Goal: Information Seeking & Learning: Compare options

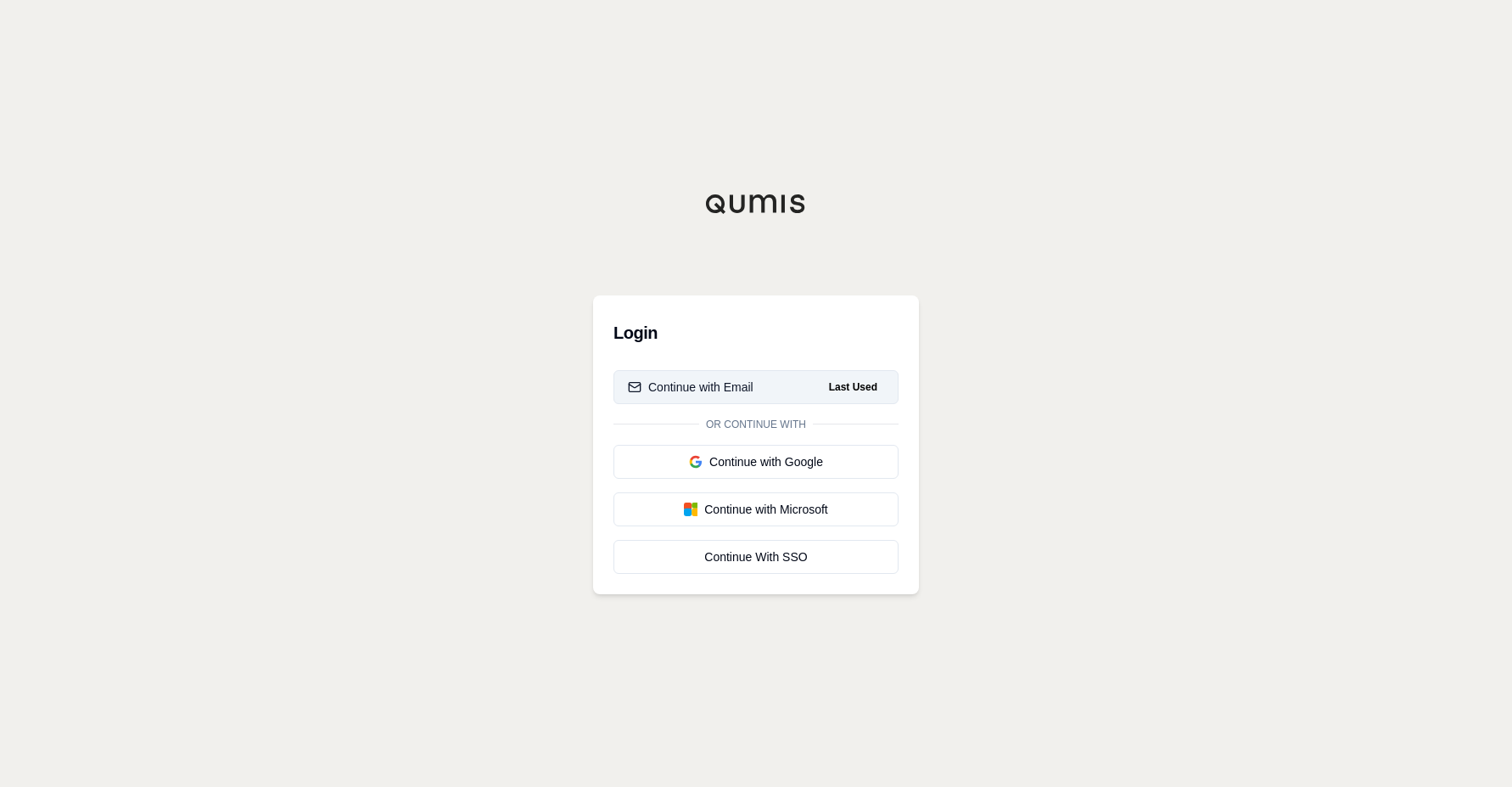
click at [679, 399] on button "Continue with Email Last Used" at bounding box center [756, 387] width 285 height 34
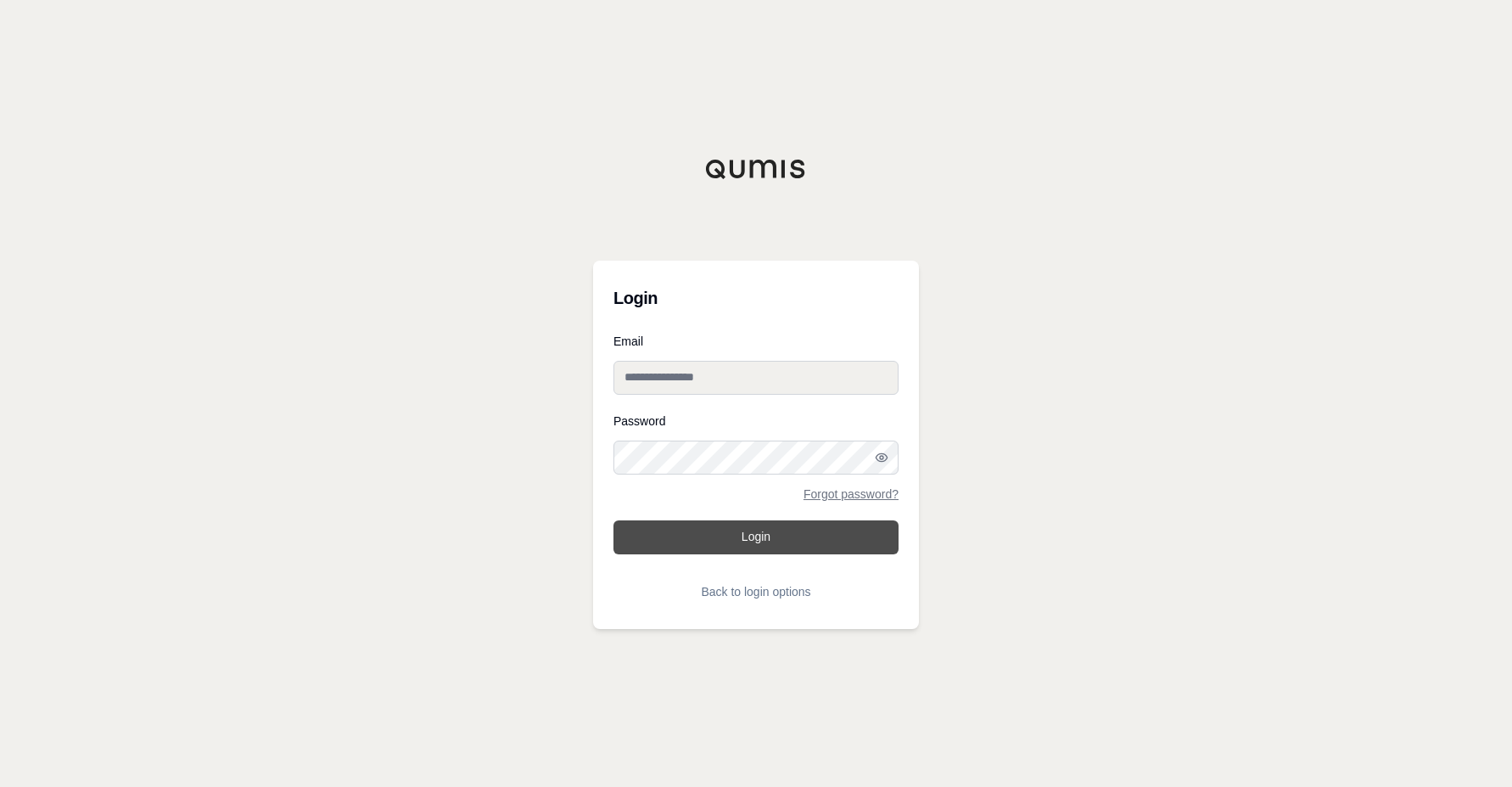
type input "**********"
click at [778, 530] on button "Login" at bounding box center [756, 537] width 285 height 34
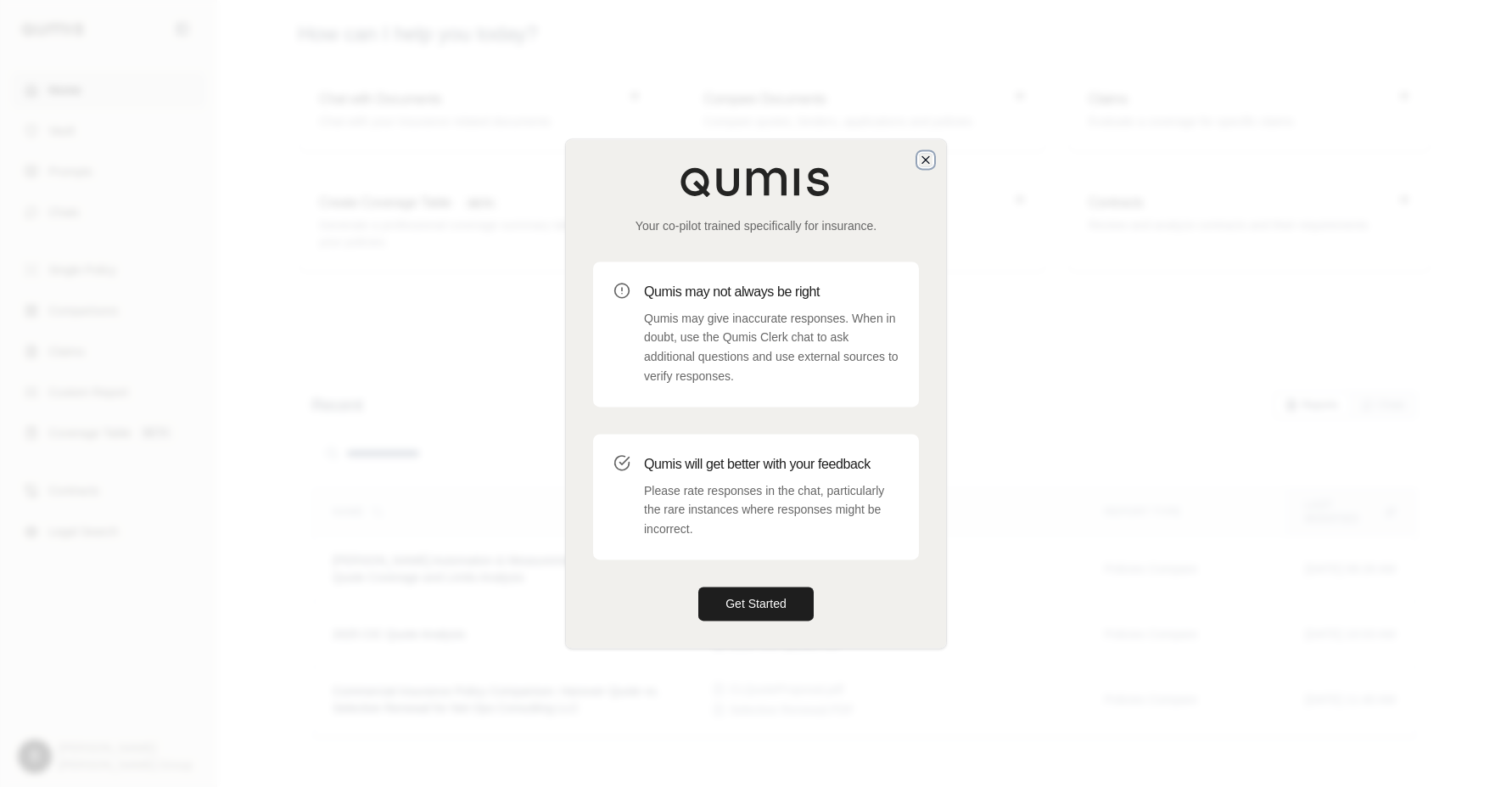
click at [922, 158] on icon "button" at bounding box center [925, 159] width 13 height 13
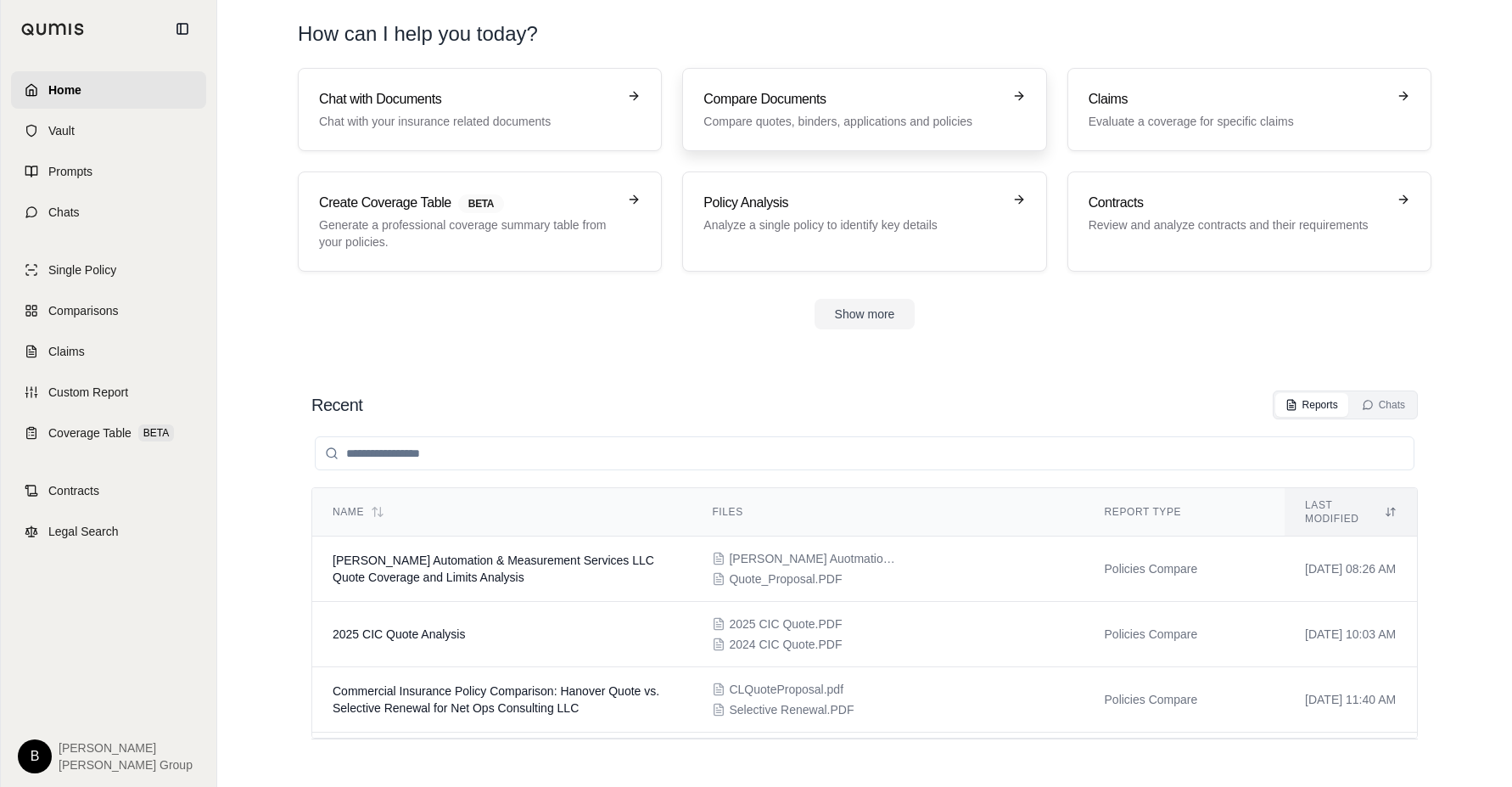
click at [863, 86] on link "Compare Documents Compare quotes, binders, applications and policies" at bounding box center [864, 109] width 364 height 83
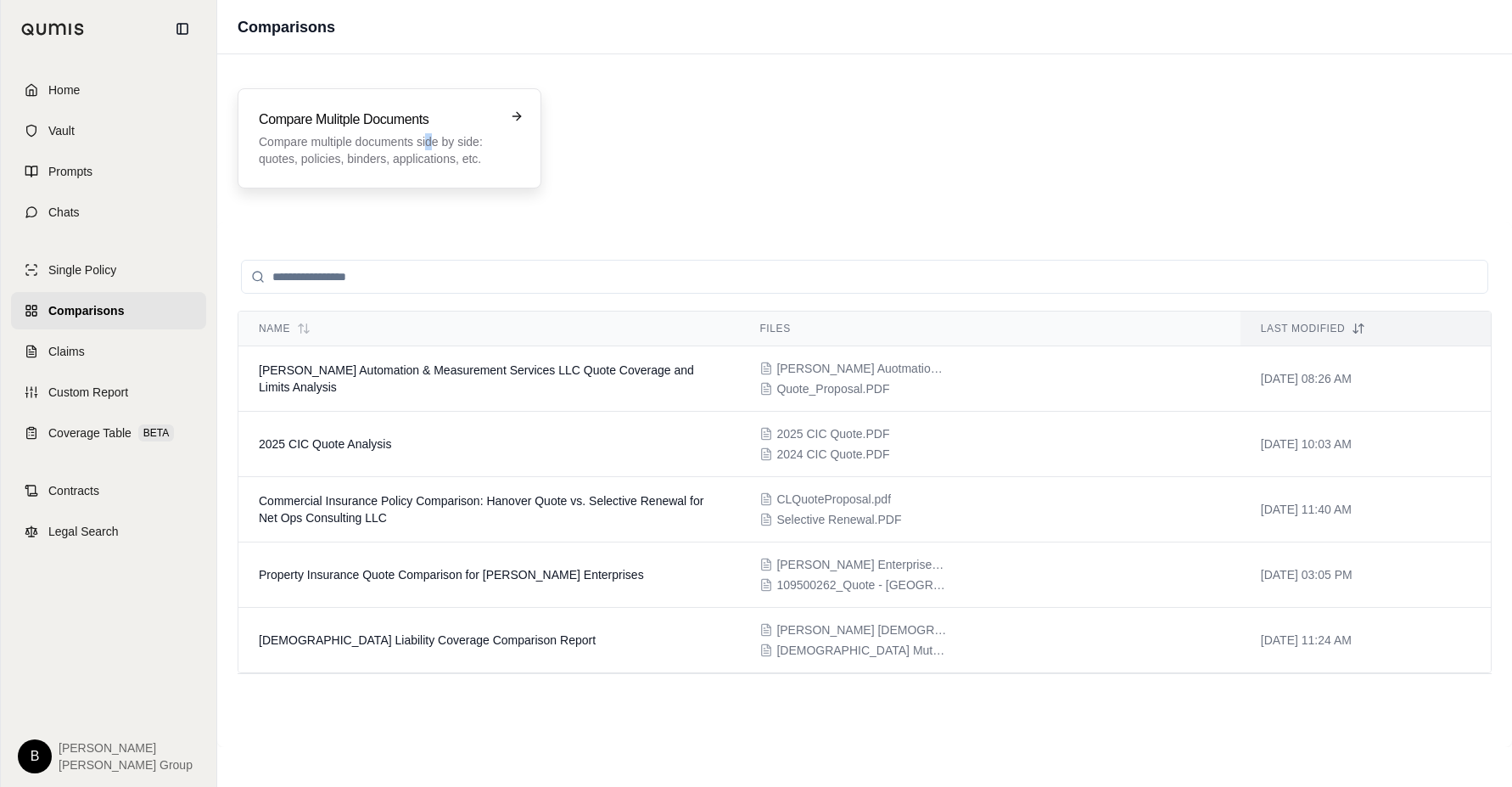
click at [428, 147] on p "Compare multiple documents side by side: quotes, policies, binders, application…" at bounding box center [377, 151] width 238 height 34
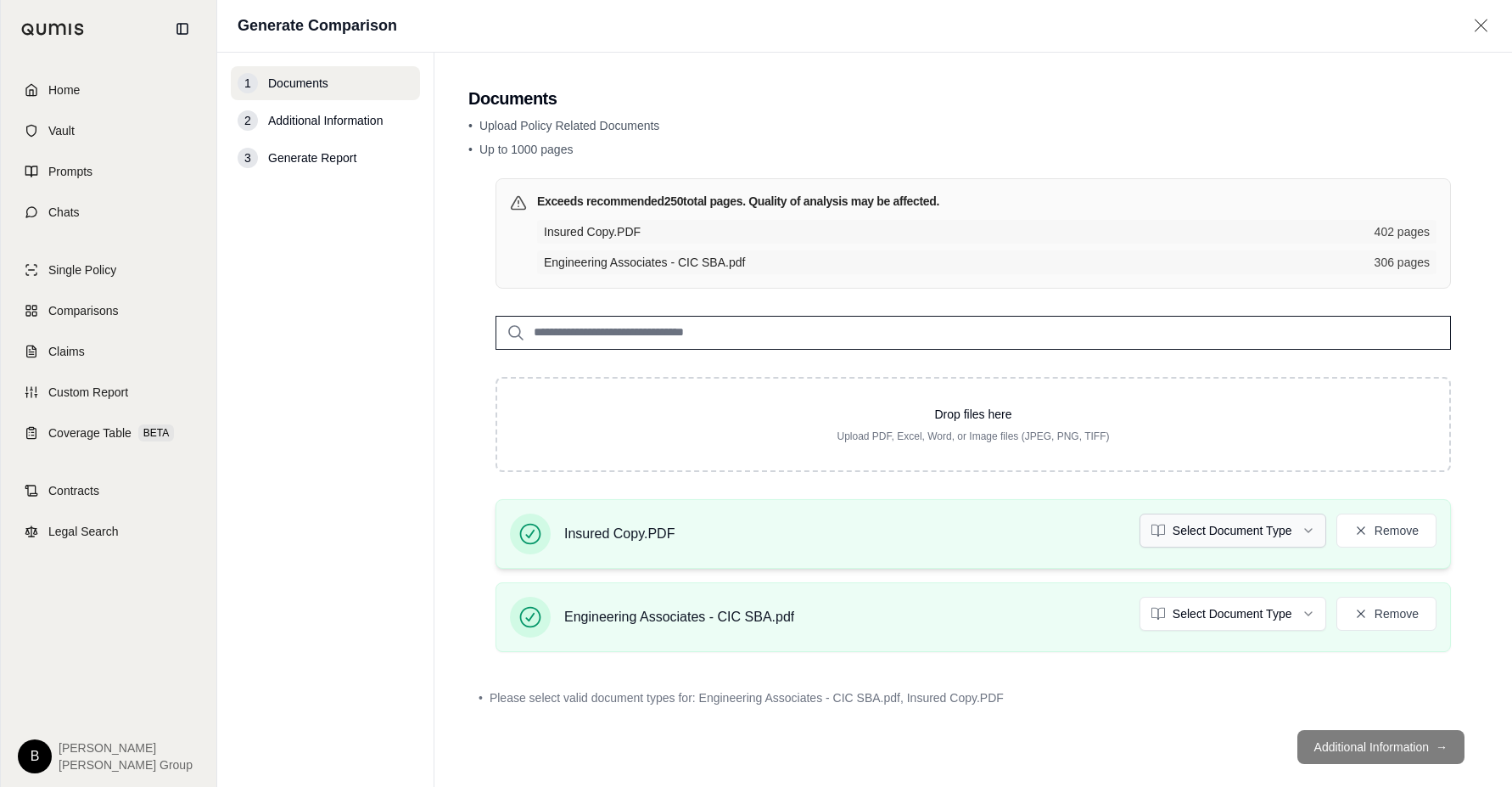
click at [1289, 540] on html "Home Vault Prompts Chats Single Policy Comparisons Claims Custom Report Coverag…" at bounding box center [756, 393] width 1512 height 787
click at [1292, 615] on html "Document type updated successfully Home Vault Prompts Chats Single Policy Compa…" at bounding box center [756, 393] width 1512 height 787
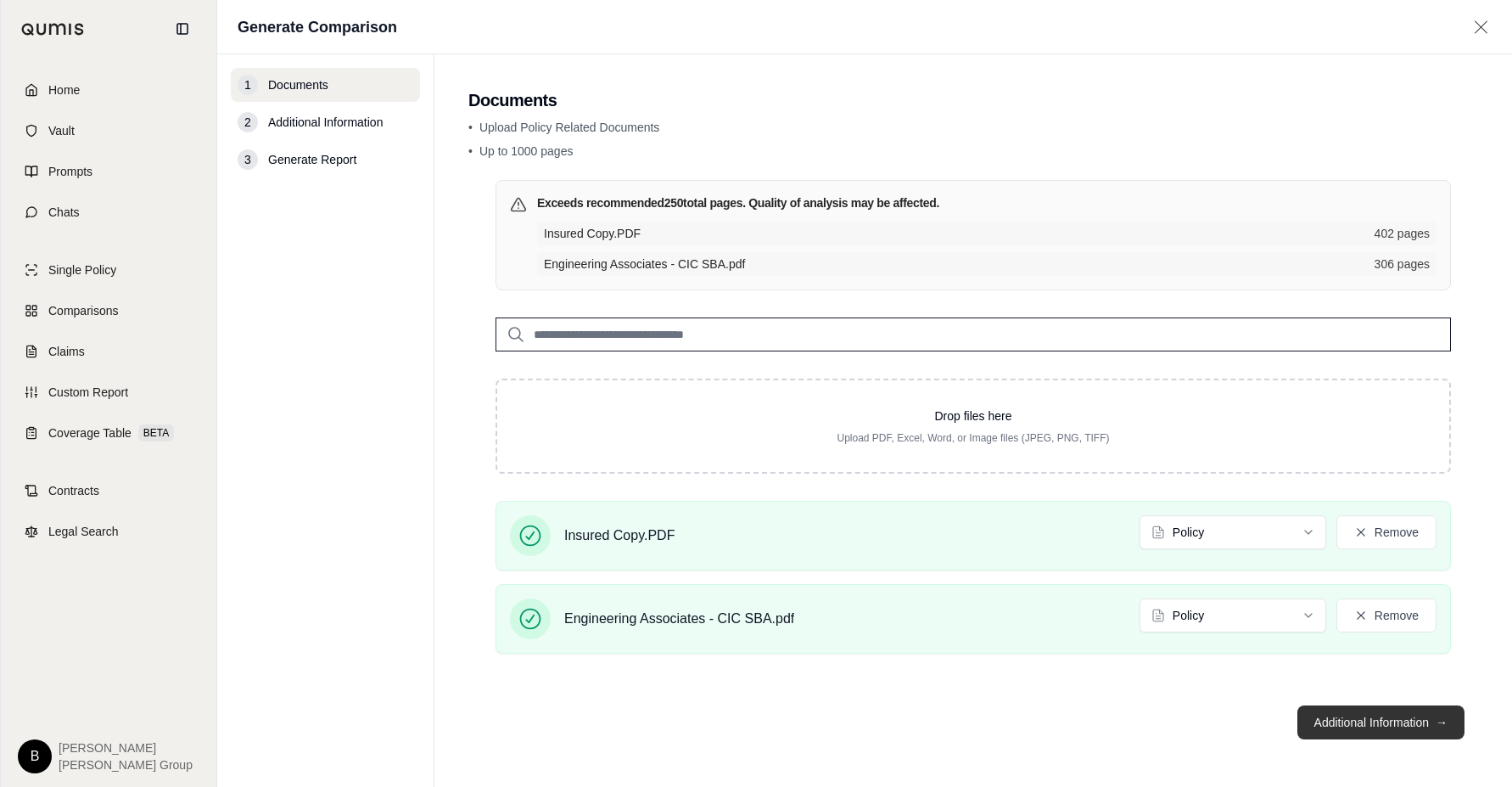
click at [1359, 725] on button "Additional Information →" at bounding box center [1380, 722] width 167 height 34
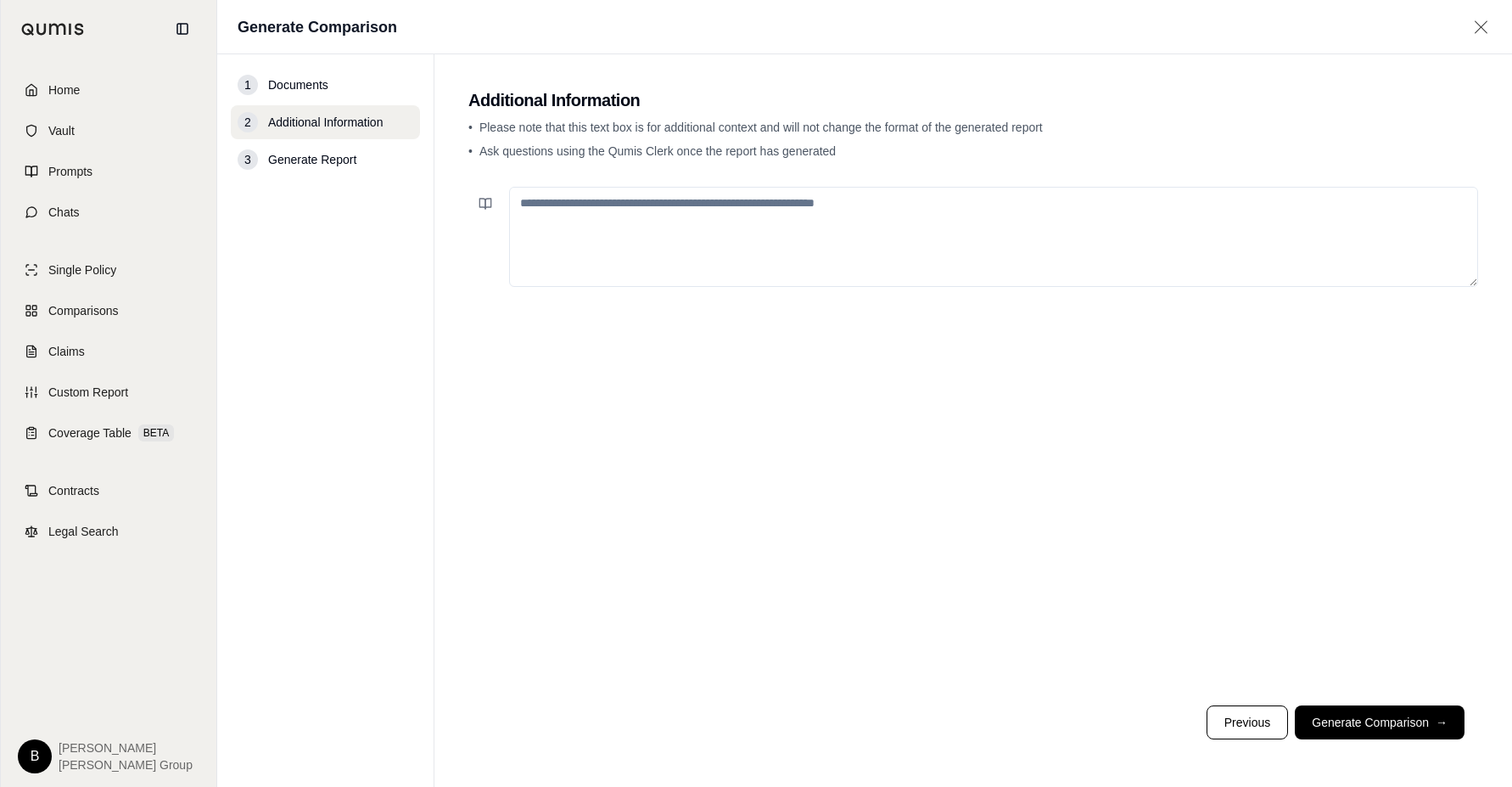
click at [608, 213] on textarea at bounding box center [994, 237] width 969 height 100
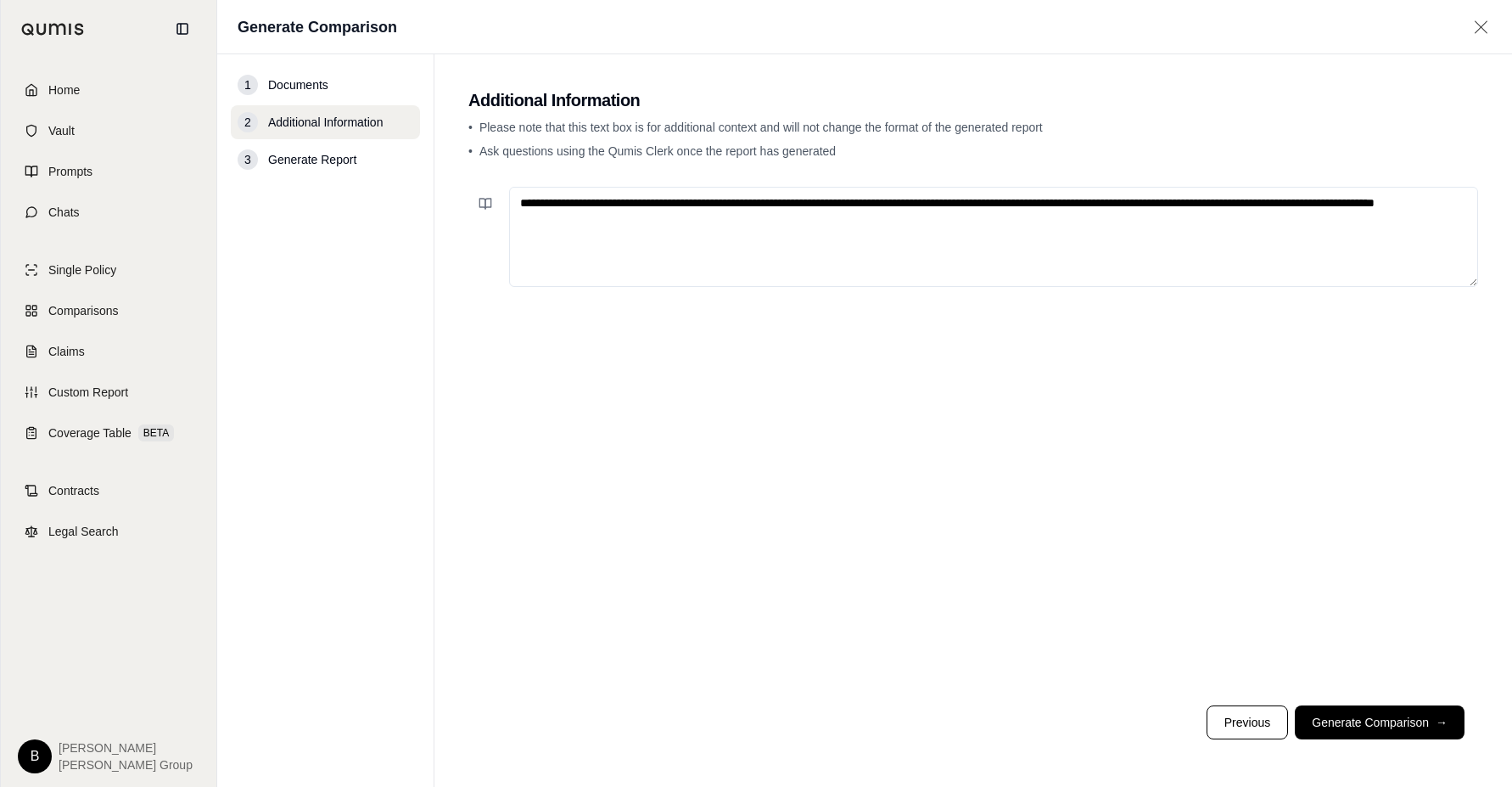
type textarea "**********"
click at [1402, 727] on button "Generate Comparison →" at bounding box center [1379, 722] width 170 height 34
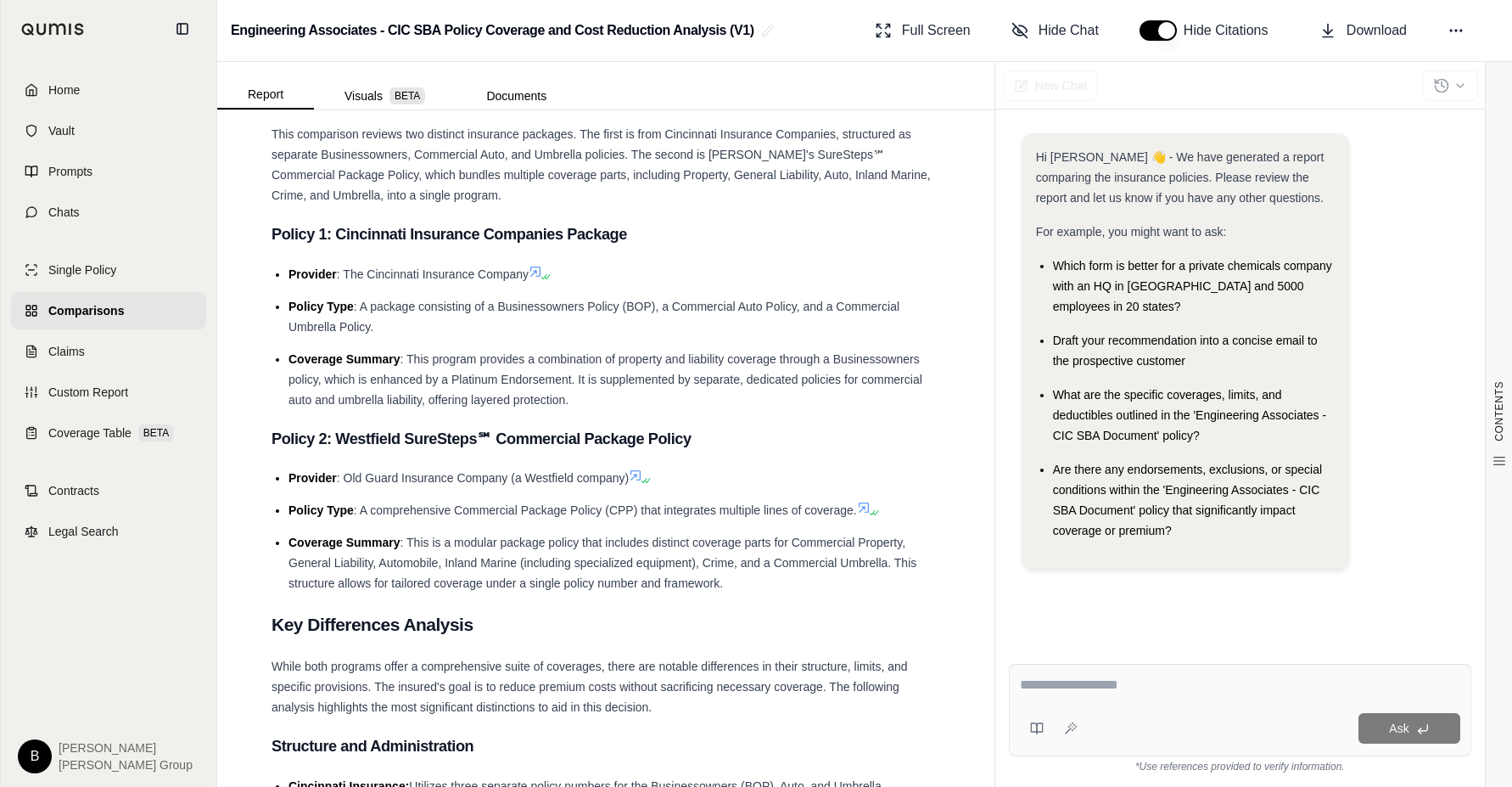
scroll to position [933, 0]
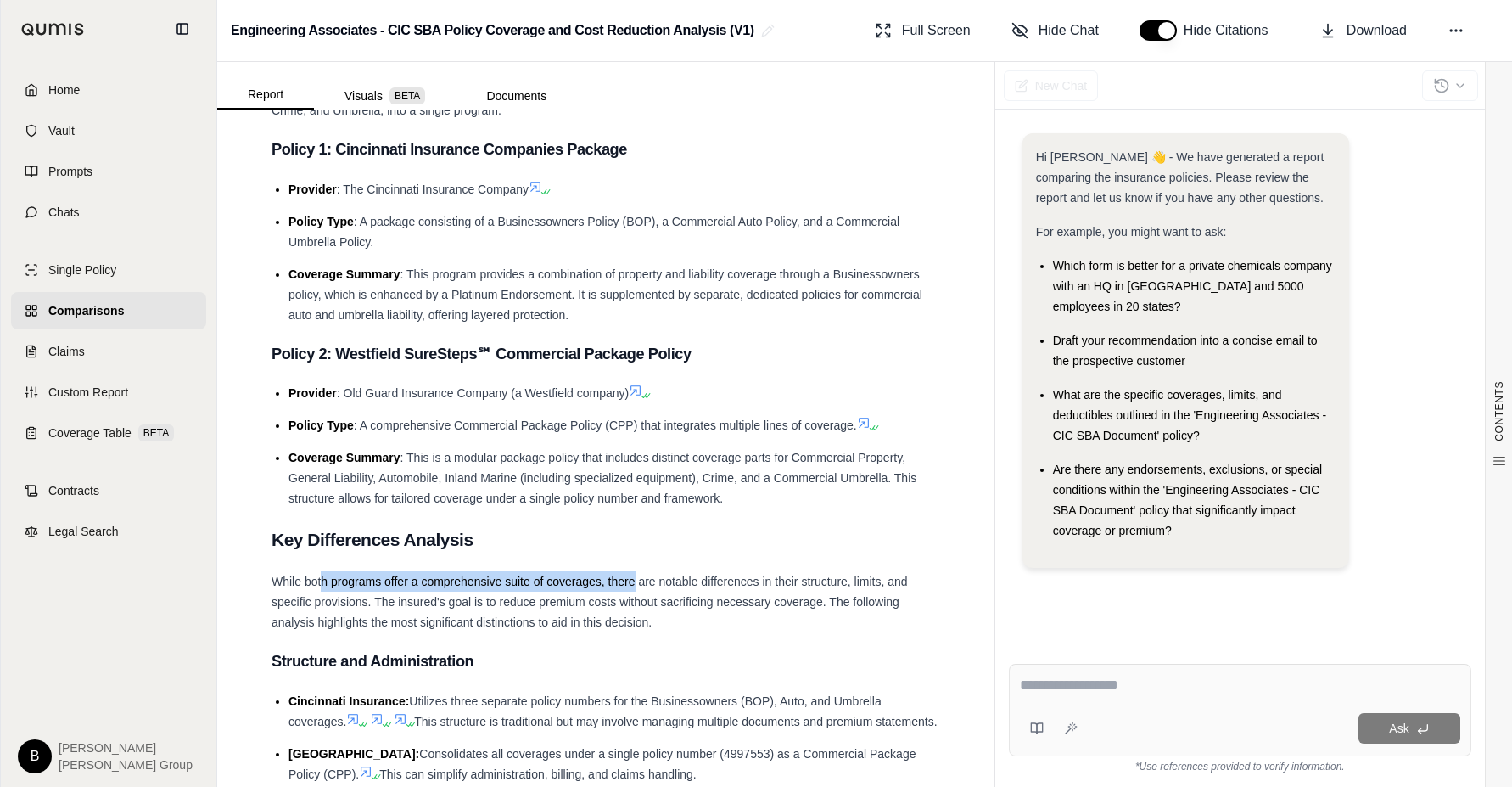
drag, startPoint x: 495, startPoint y: 574, endPoint x: 633, endPoint y: 580, distance: 138.1
click at [633, 580] on span "While both programs offer a comprehensive suite of coverages, there are notable…" at bounding box center [590, 601] width 636 height 54
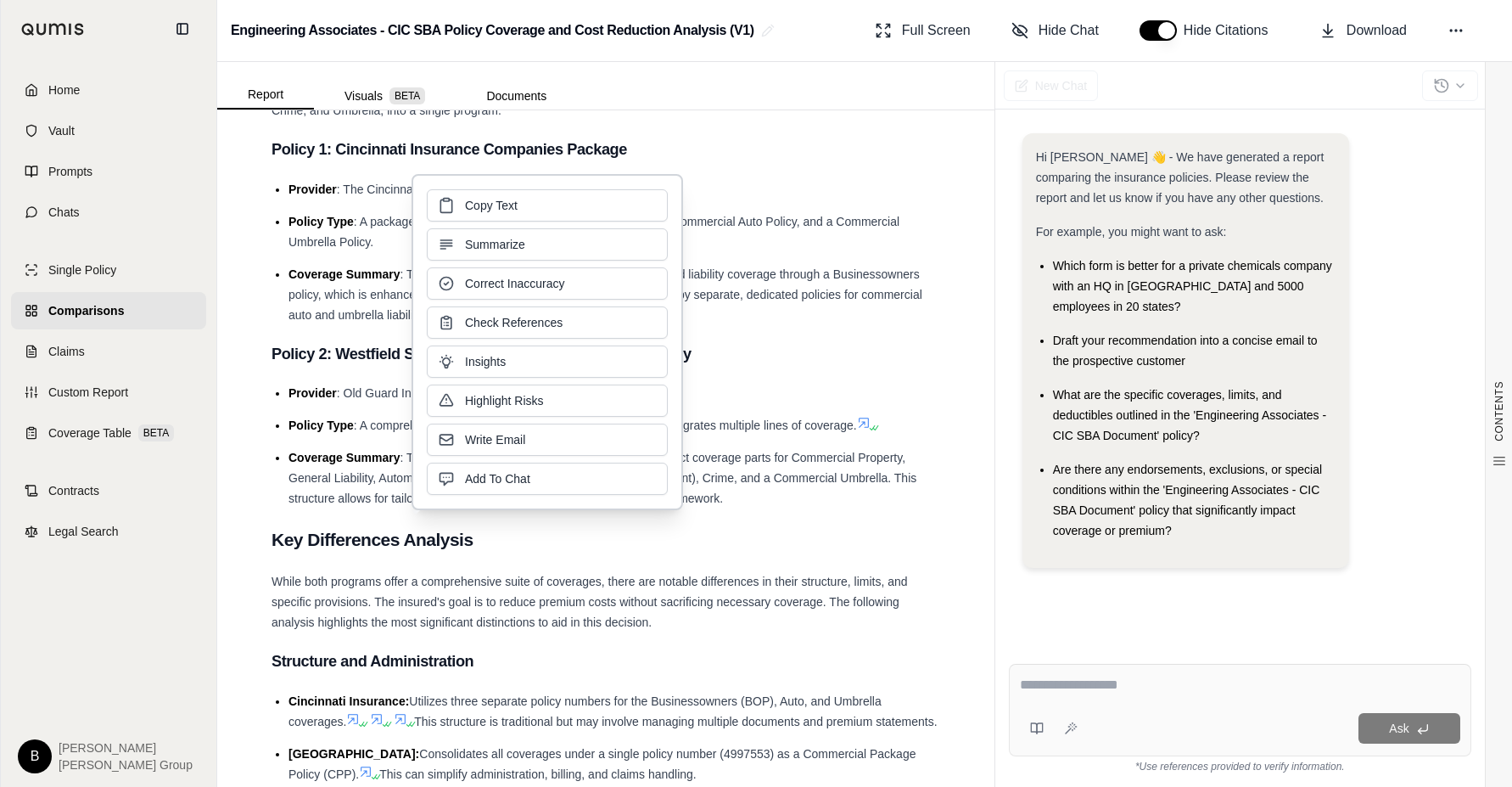
click at [509, 582] on span "While both programs offer a comprehensive suite of coverages, there are notable…" at bounding box center [590, 601] width 636 height 54
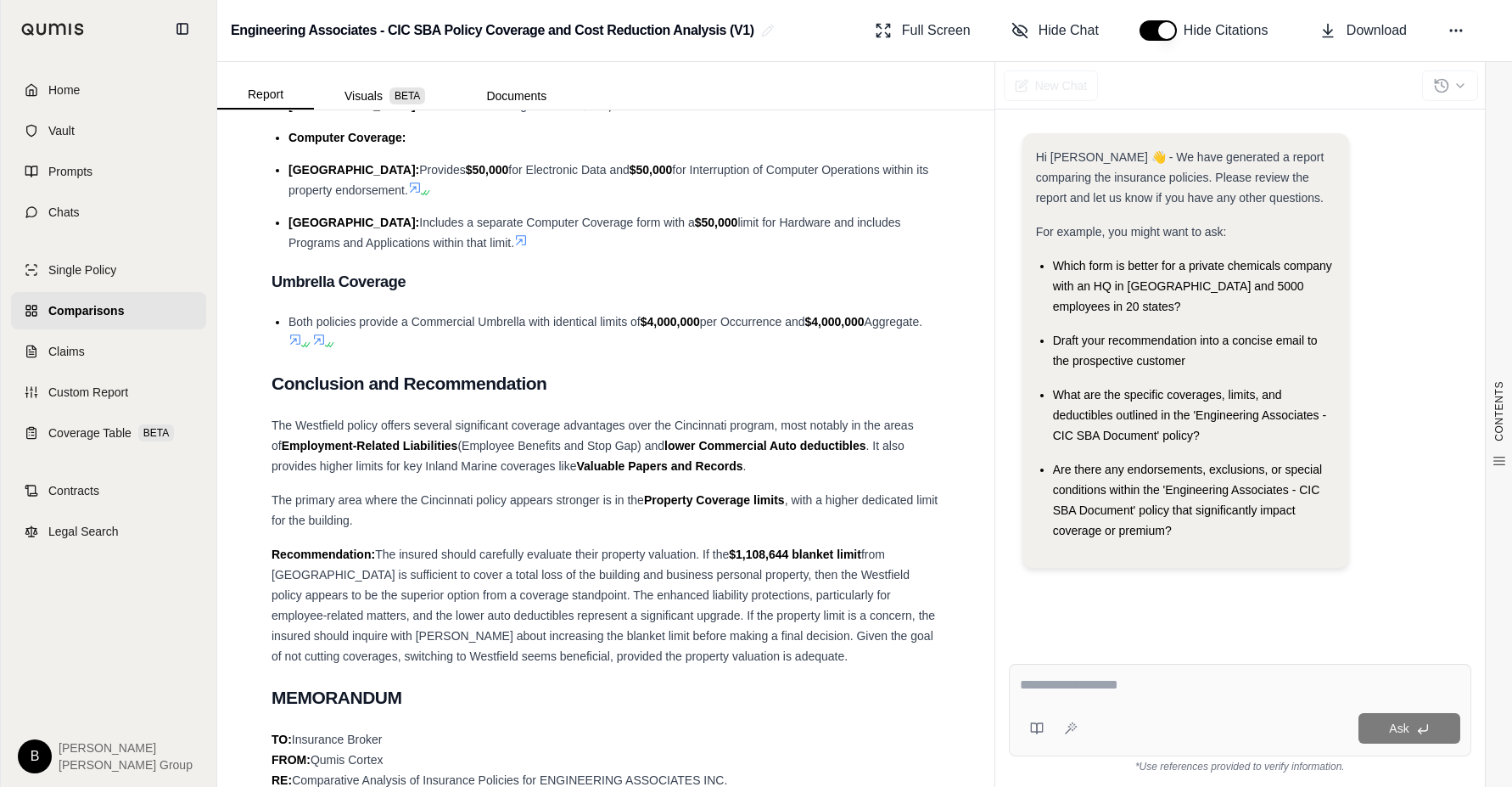
scroll to position [2800, 0]
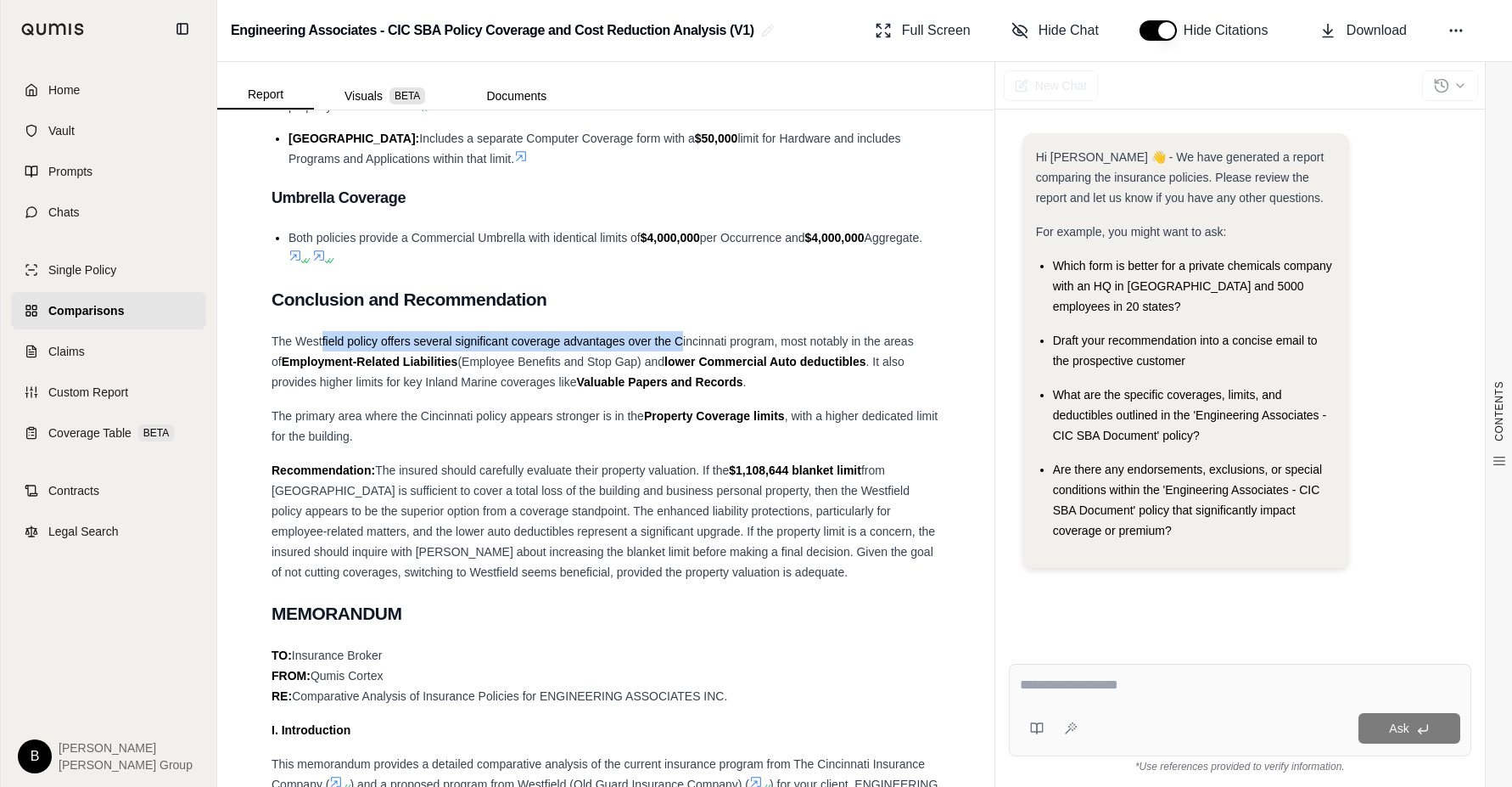
drag, startPoint x: 373, startPoint y: 387, endPoint x: 684, endPoint y: 382, distance: 311.0
click at [684, 368] on span "The Westfield policy offers several significant coverage advantages over the Ci…" at bounding box center [592, 351] width 642 height 34
drag, startPoint x: 684, startPoint y: 382, endPoint x: 861, endPoint y: 387, distance: 177.1
click at [861, 368] on span "The Westfield policy offers several significant coverage advantages over the Ci…" at bounding box center [592, 351] width 642 height 34
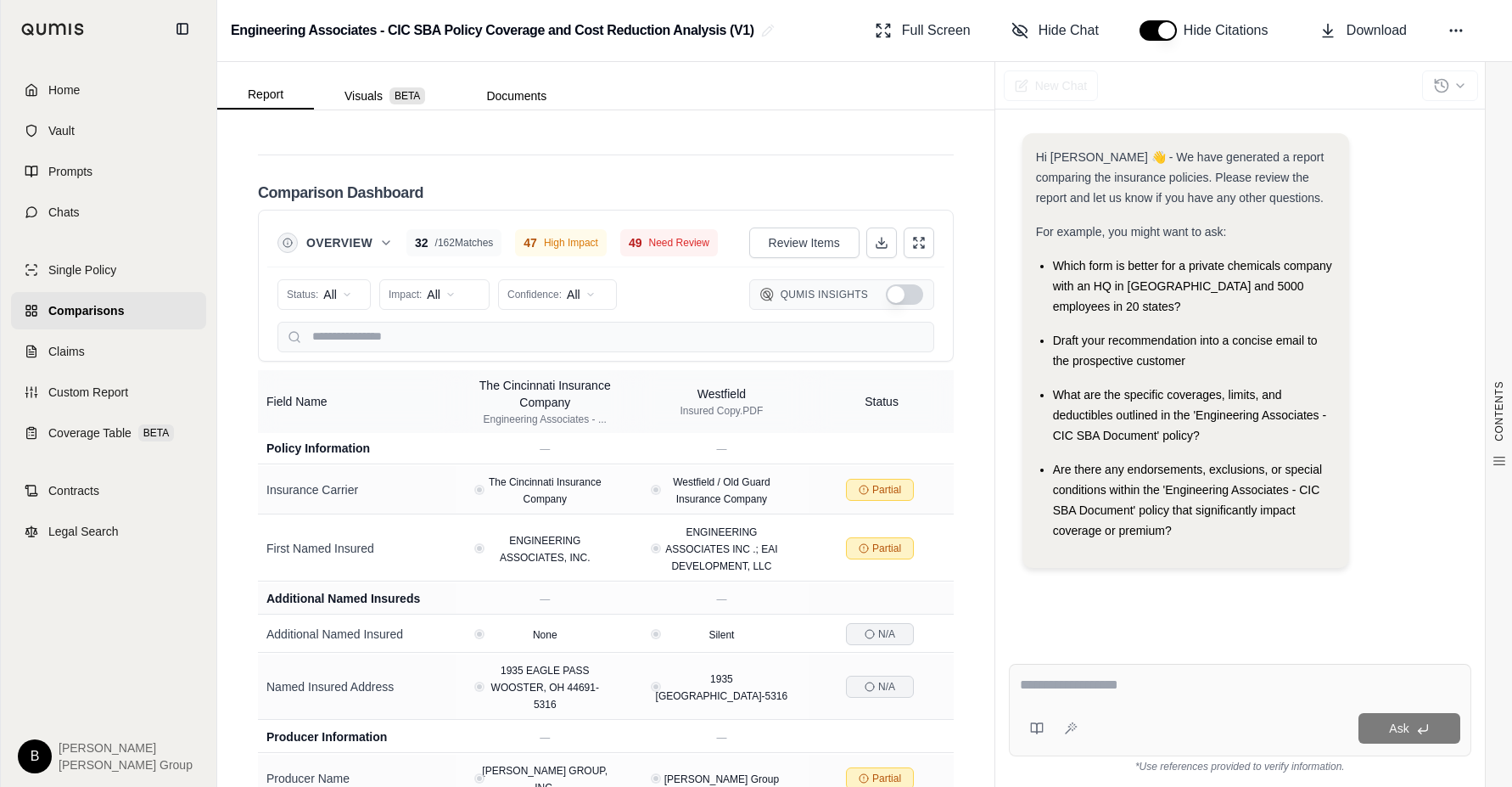
scroll to position [5769, 0]
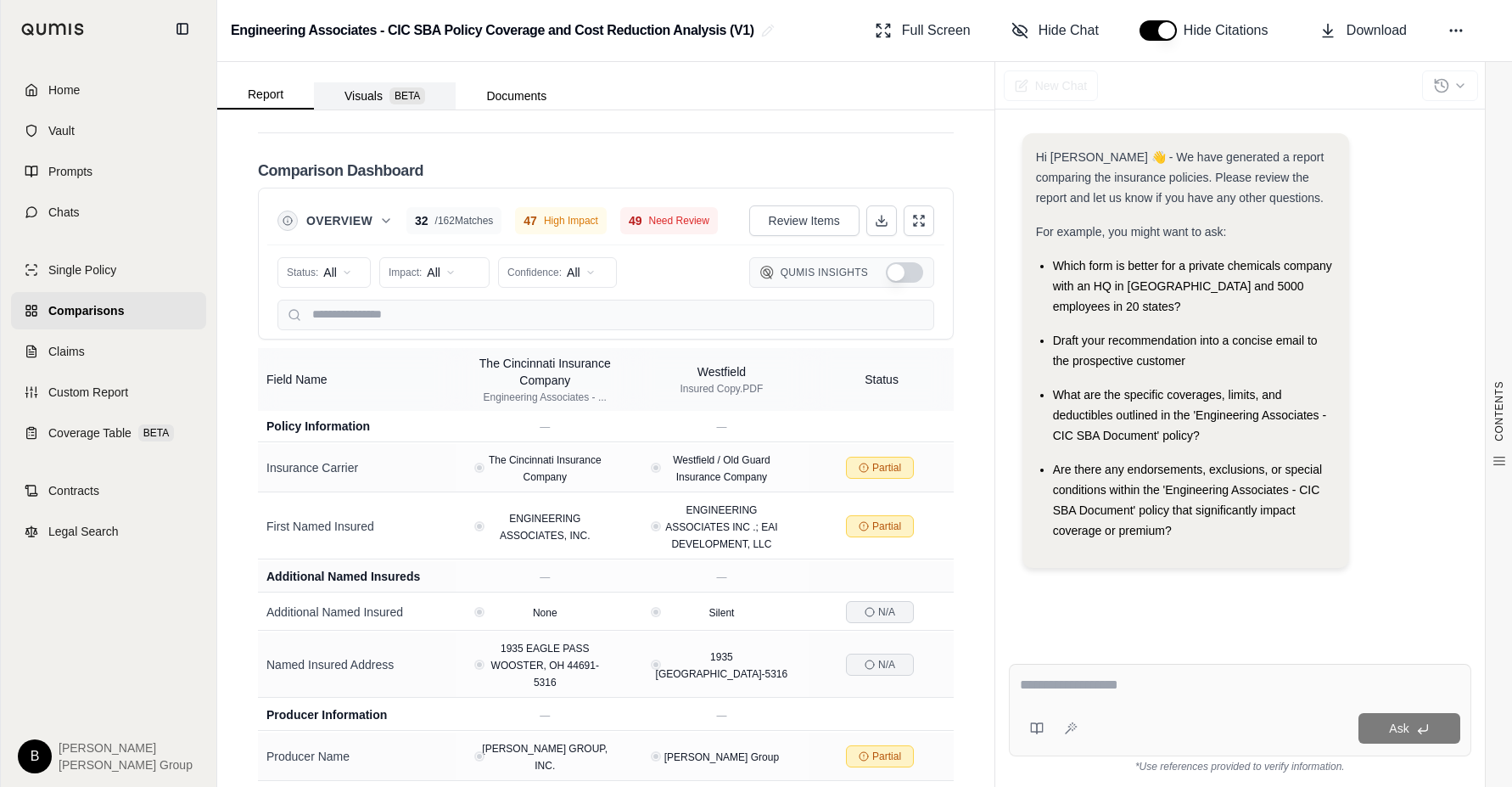
click at [373, 98] on button "Visuals BETA" at bounding box center [384, 95] width 142 height 27
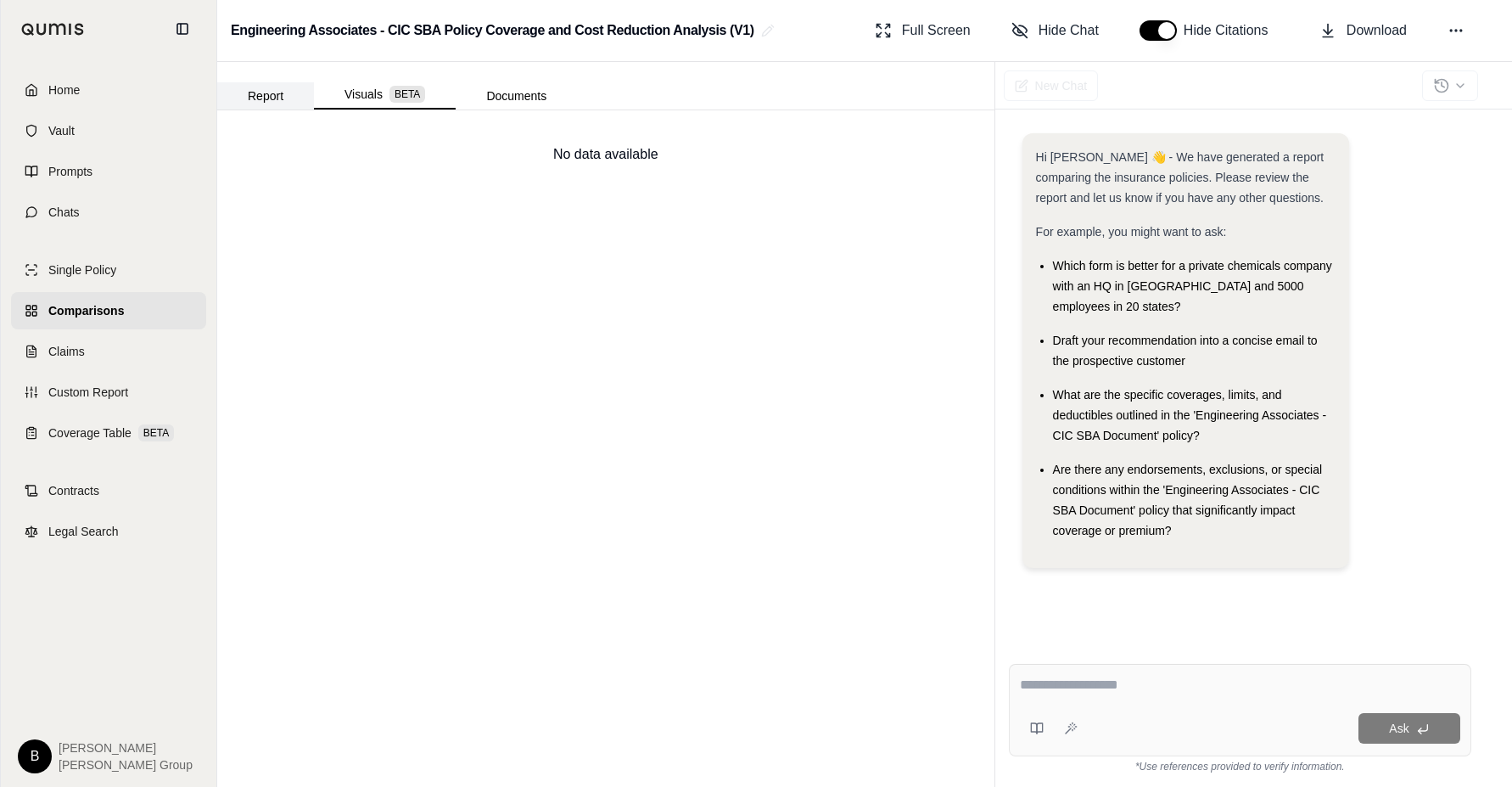
click at [274, 94] on button "Report" at bounding box center [265, 95] width 96 height 27
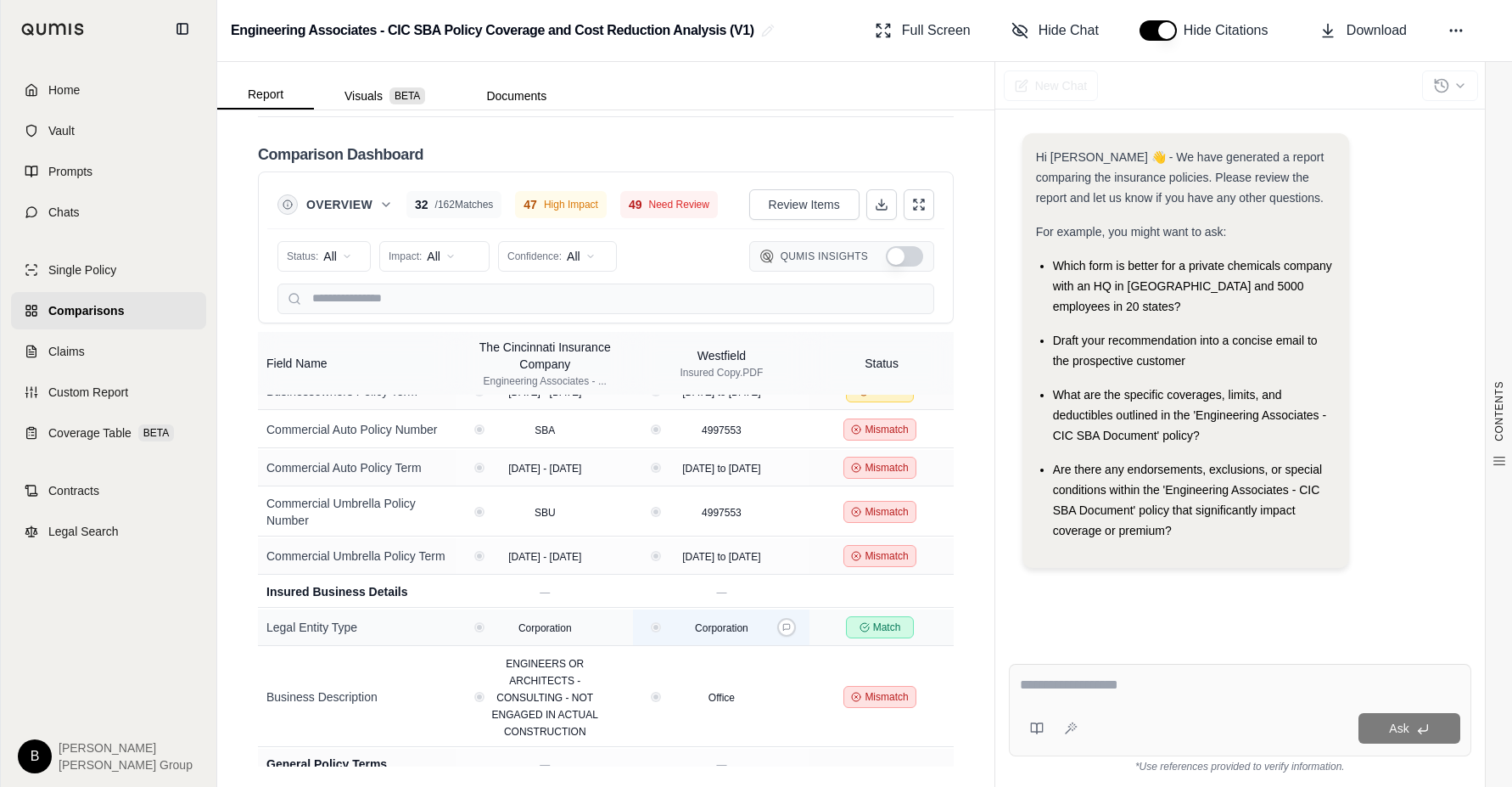
scroll to position [679, 0]
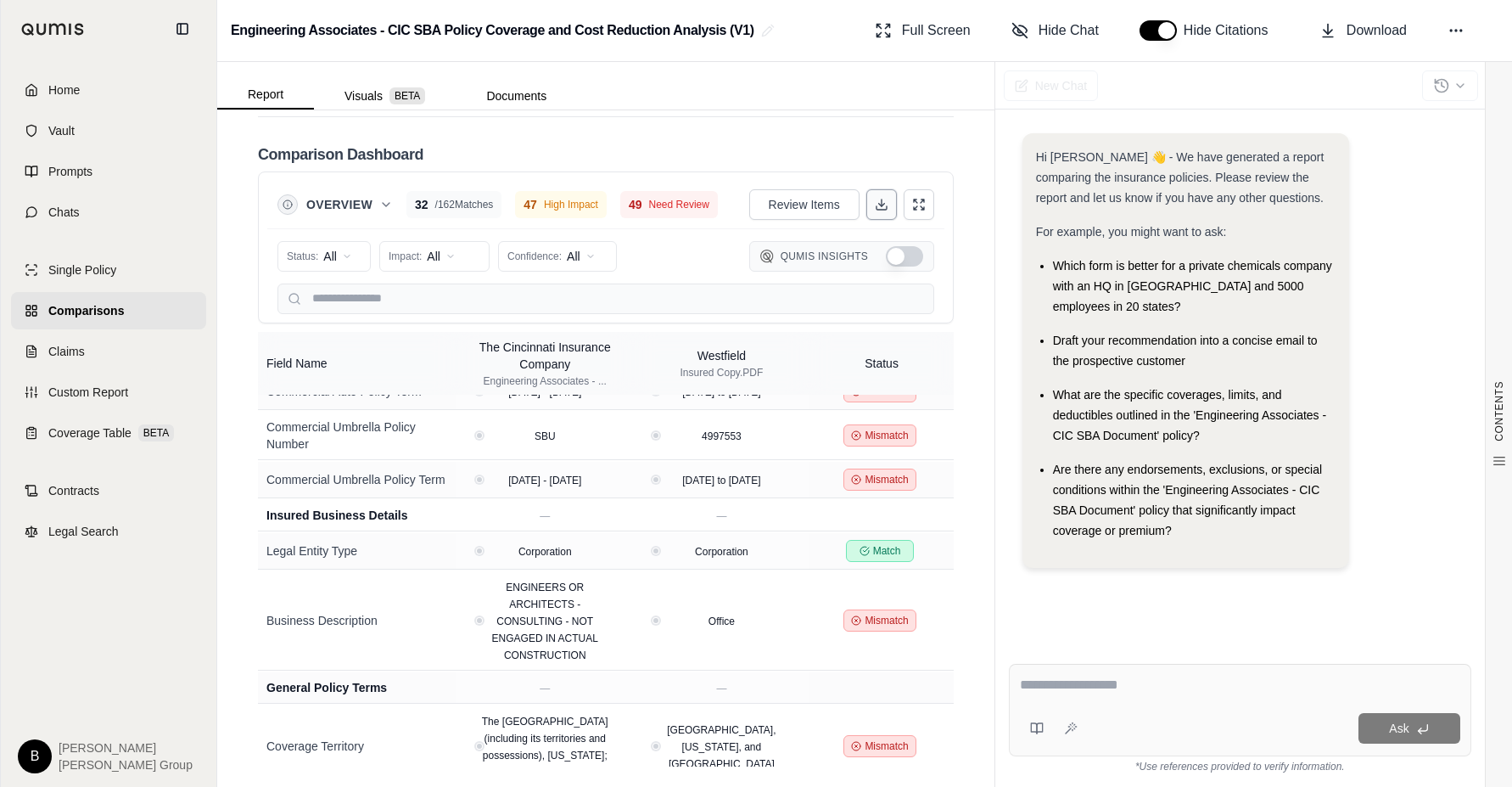
click at [879, 204] on polyline at bounding box center [881, 204] width 6 height 3
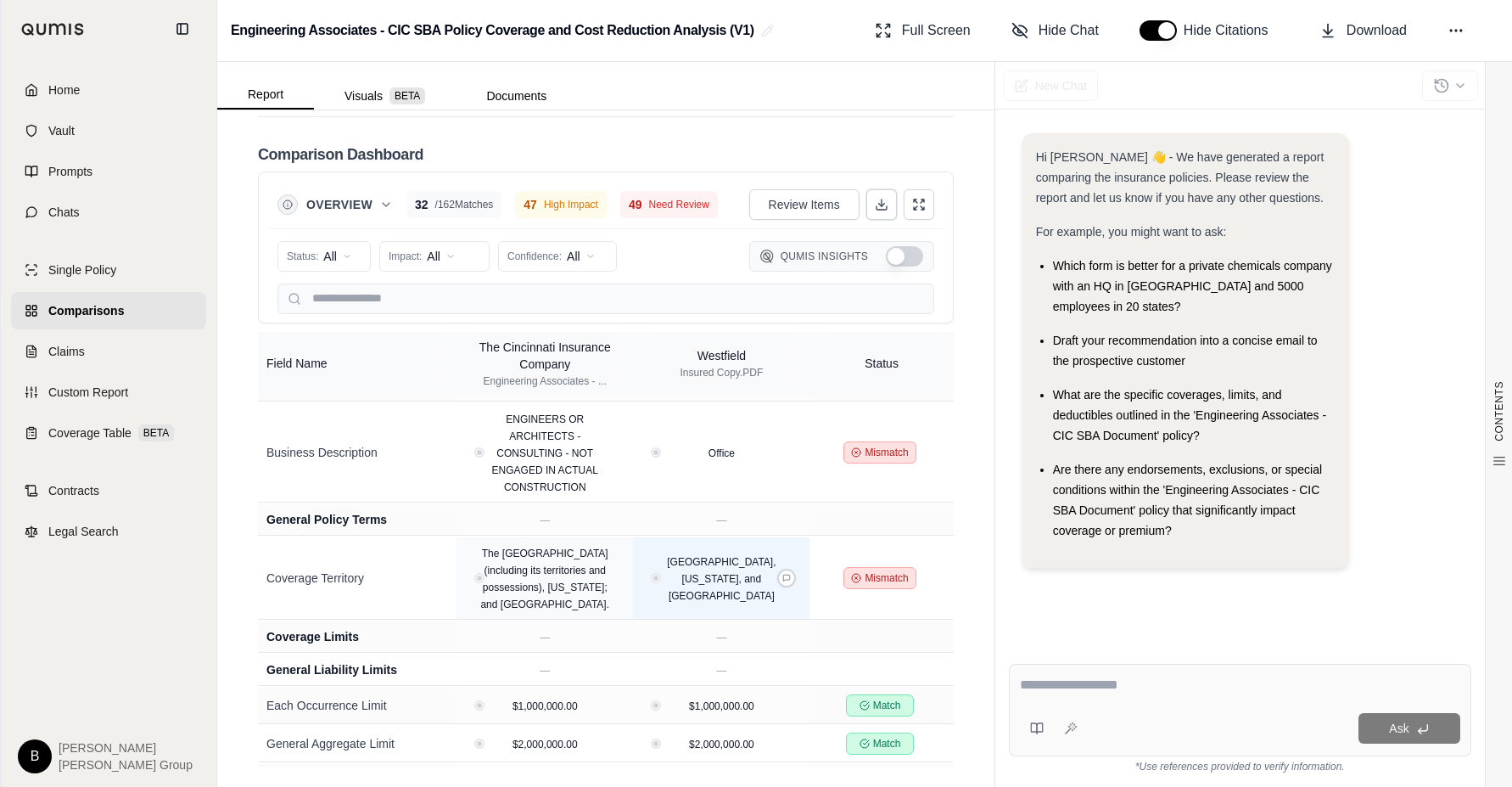
scroll to position [848, 0]
click at [686, 218] on div "49 Need Review" at bounding box center [669, 204] width 97 height 27
click at [642, 211] on span "49" at bounding box center [635, 204] width 13 height 17
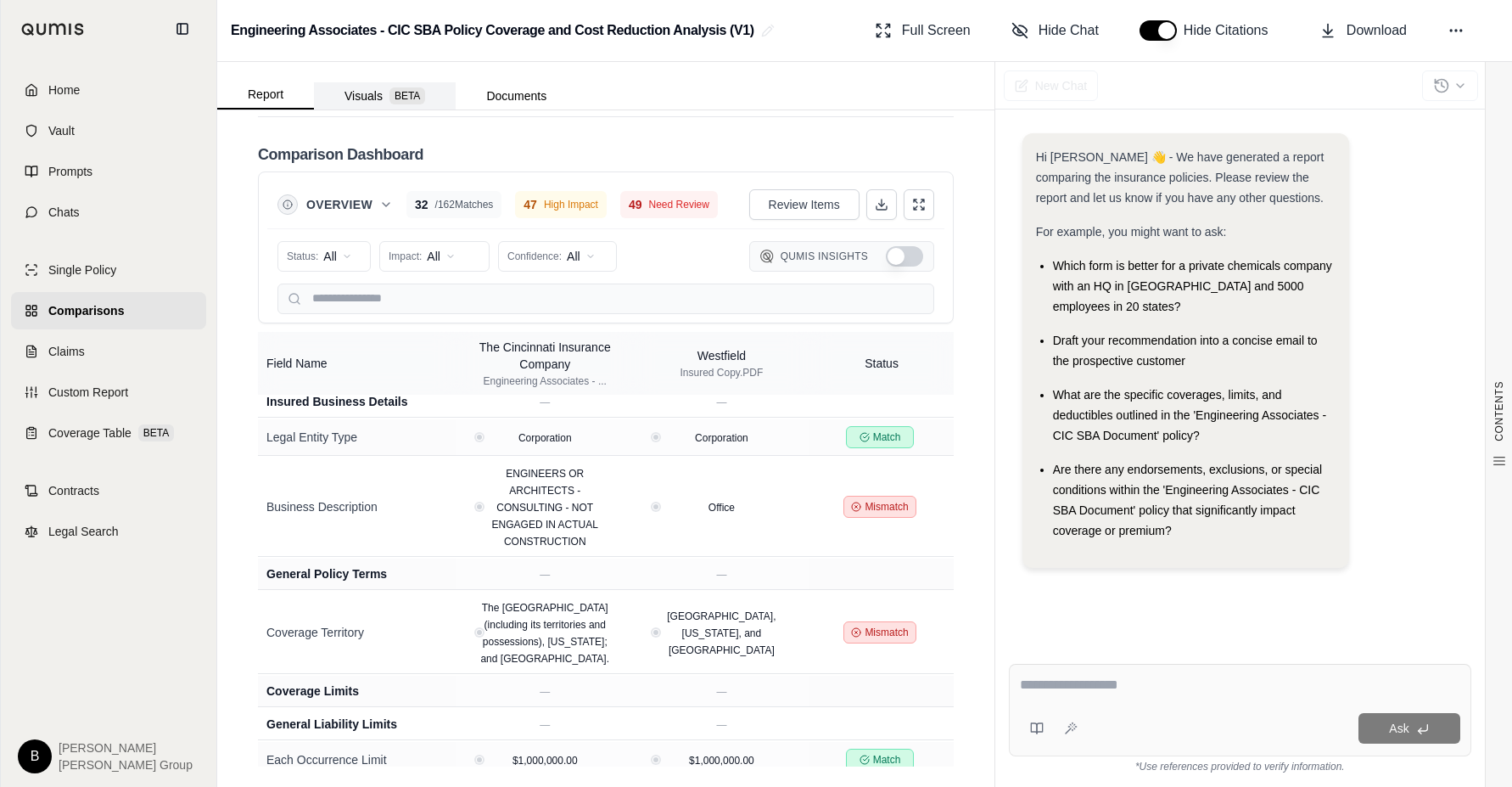
scroll to position [764, 0]
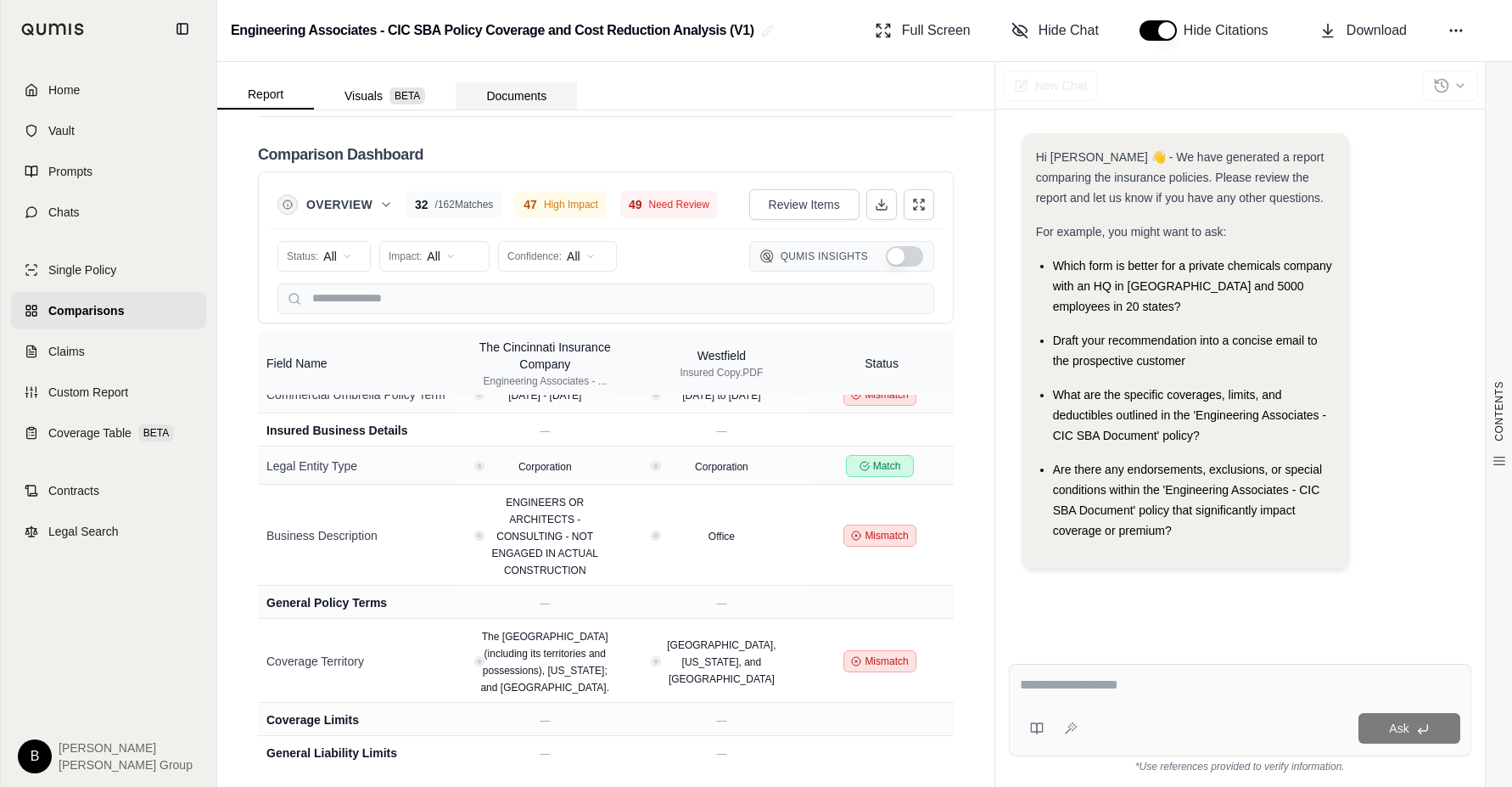
click at [519, 95] on button "Documents" at bounding box center [516, 95] width 121 height 27
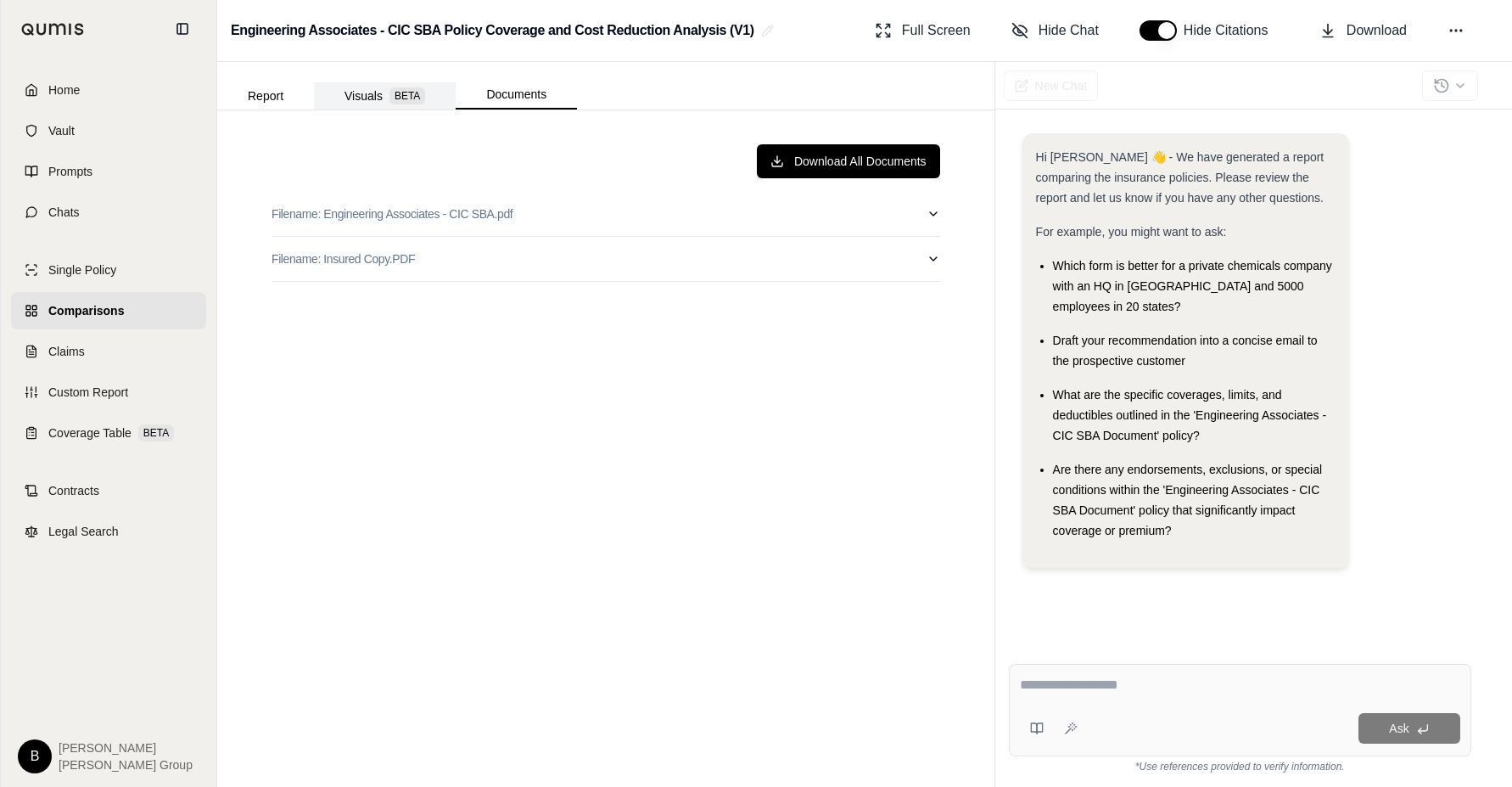
click at [354, 93] on button "Visuals BETA" at bounding box center [384, 95] width 142 height 27
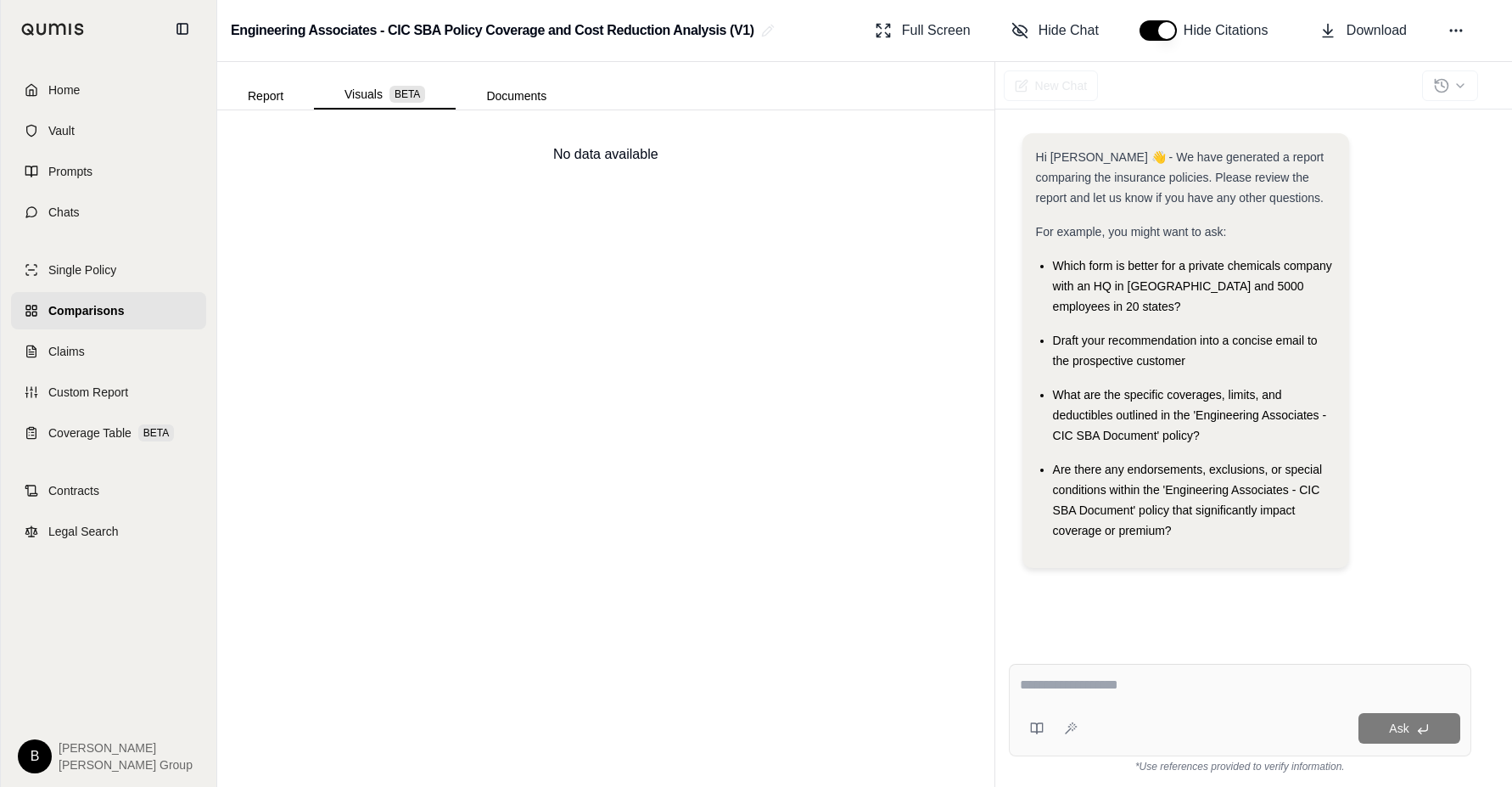
click at [1067, 694] on textarea at bounding box center [1240, 684] width 441 height 20
click at [280, 109] on button "Report" at bounding box center [265, 95] width 96 height 27
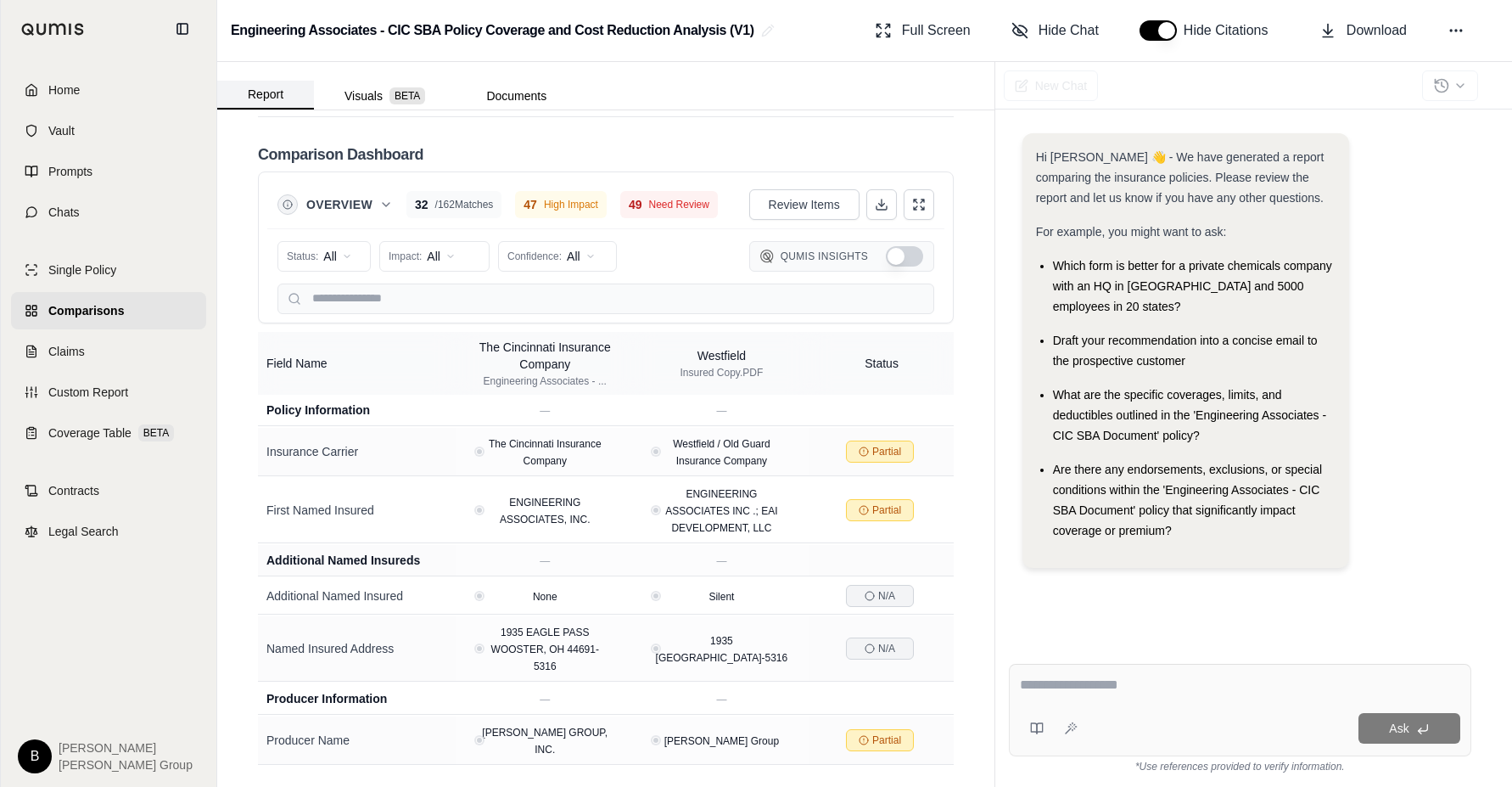
click at [265, 102] on button "Report" at bounding box center [265, 94] width 96 height 29
click at [1094, 694] on textarea at bounding box center [1240, 684] width 441 height 20
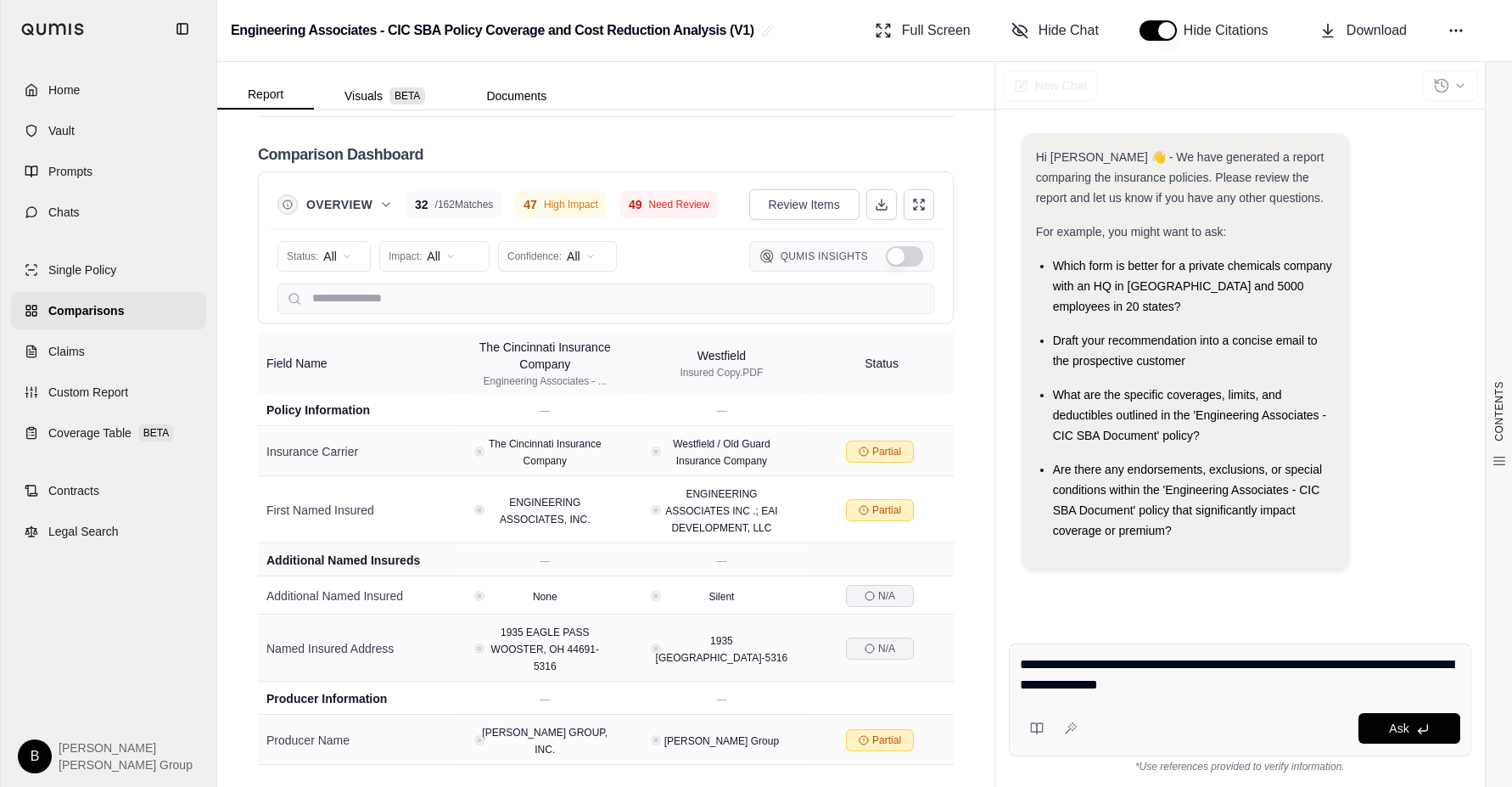
type textarea "**********"
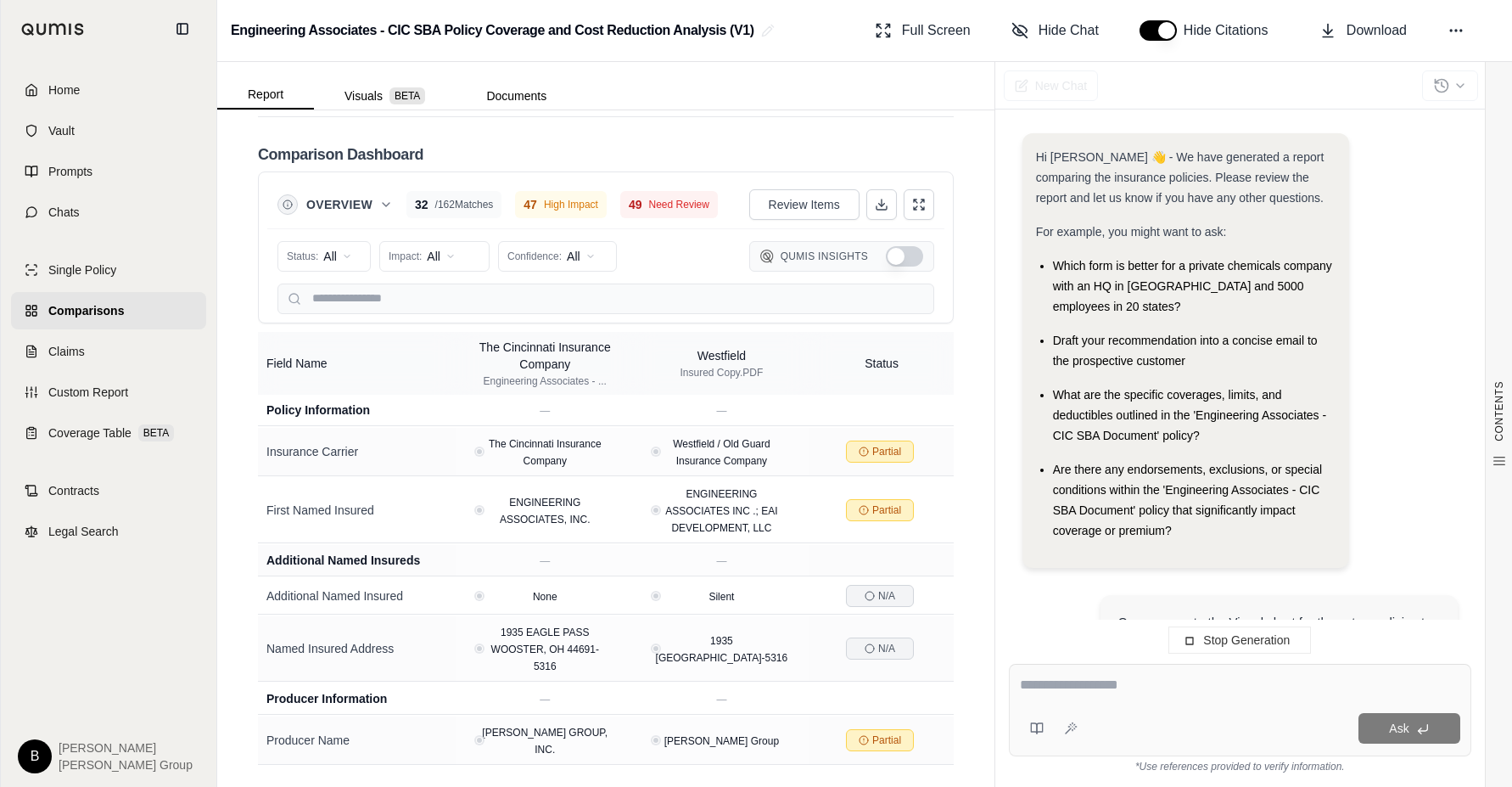
scroll to position [0, 0]
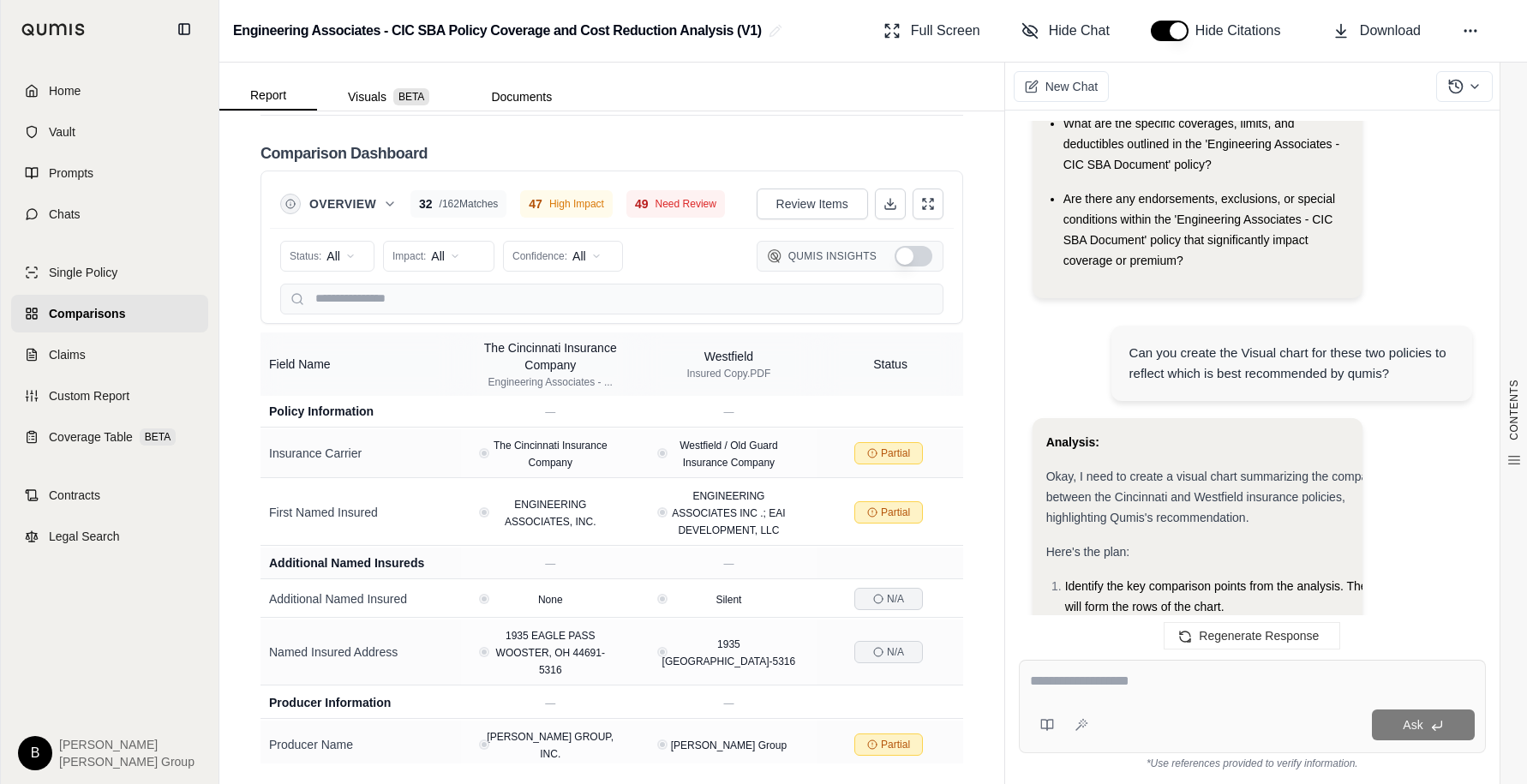
scroll to position [270, 0]
